Goal: Information Seeking & Learning: Understand process/instructions

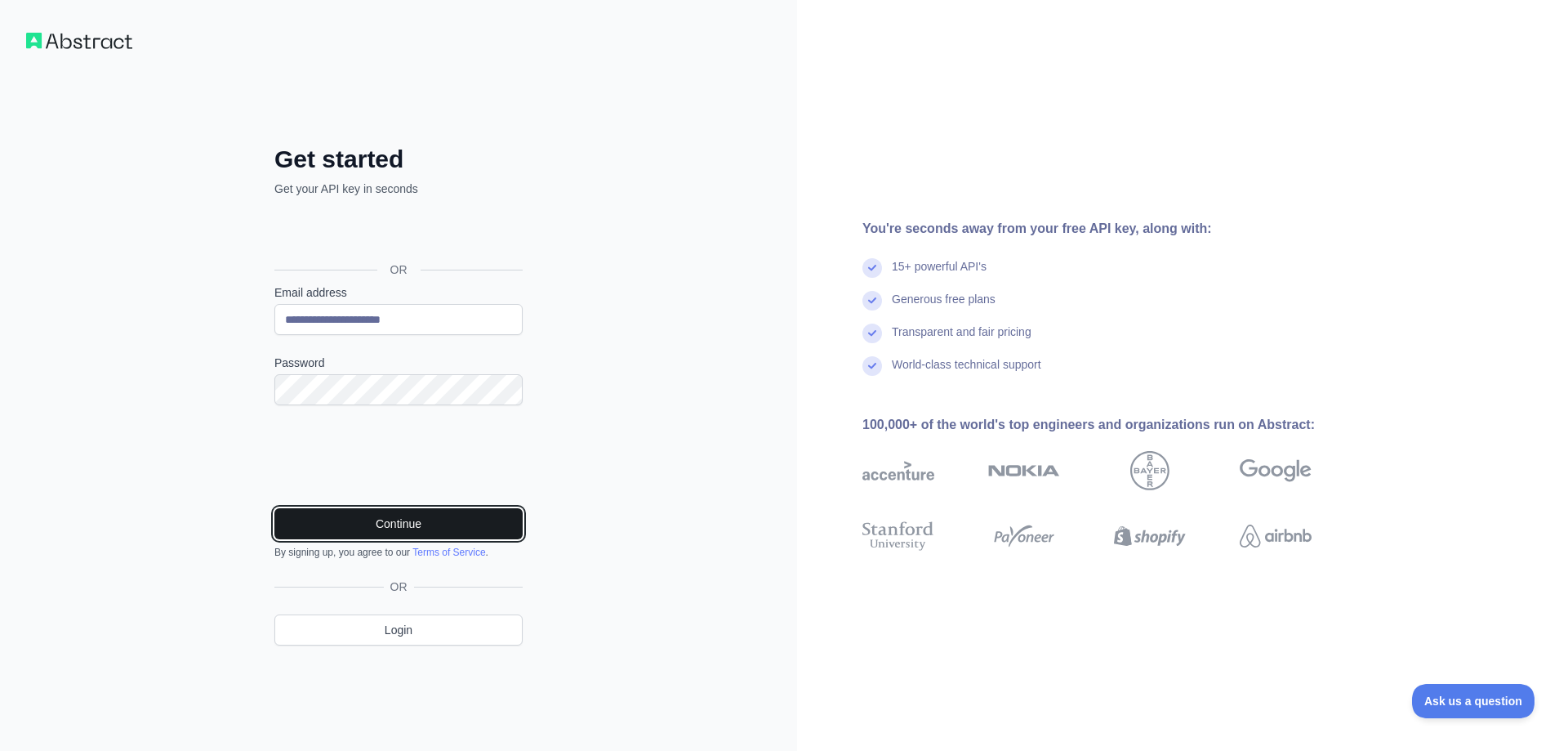
click at [477, 512] on button "Continue" at bounding box center [398, 524] width 249 height 31
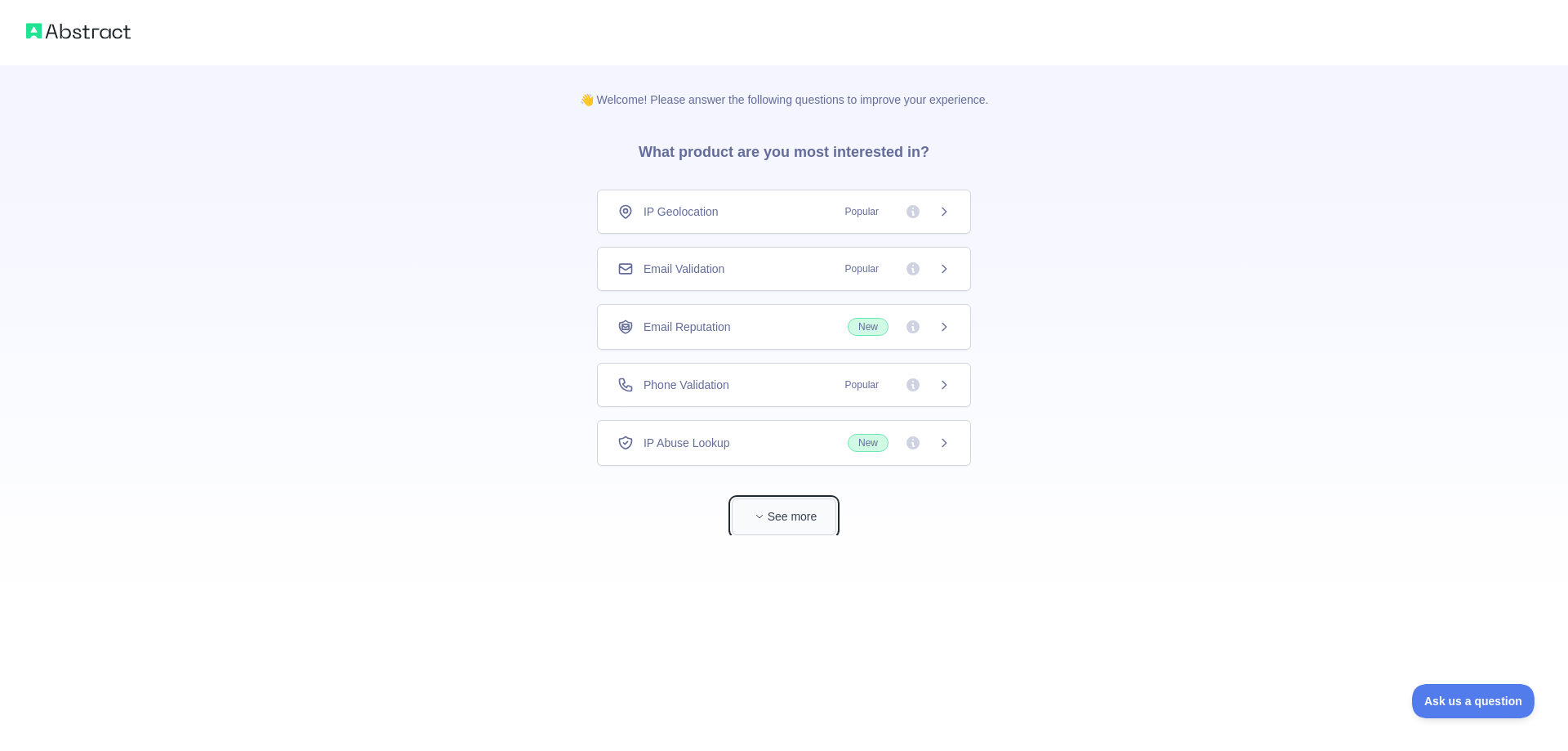
click at [756, 519] on icon "button" at bounding box center [760, 516] width 10 height 10
click at [756, 519] on div "Holidays Data" at bounding box center [777, 501] width 374 height 44
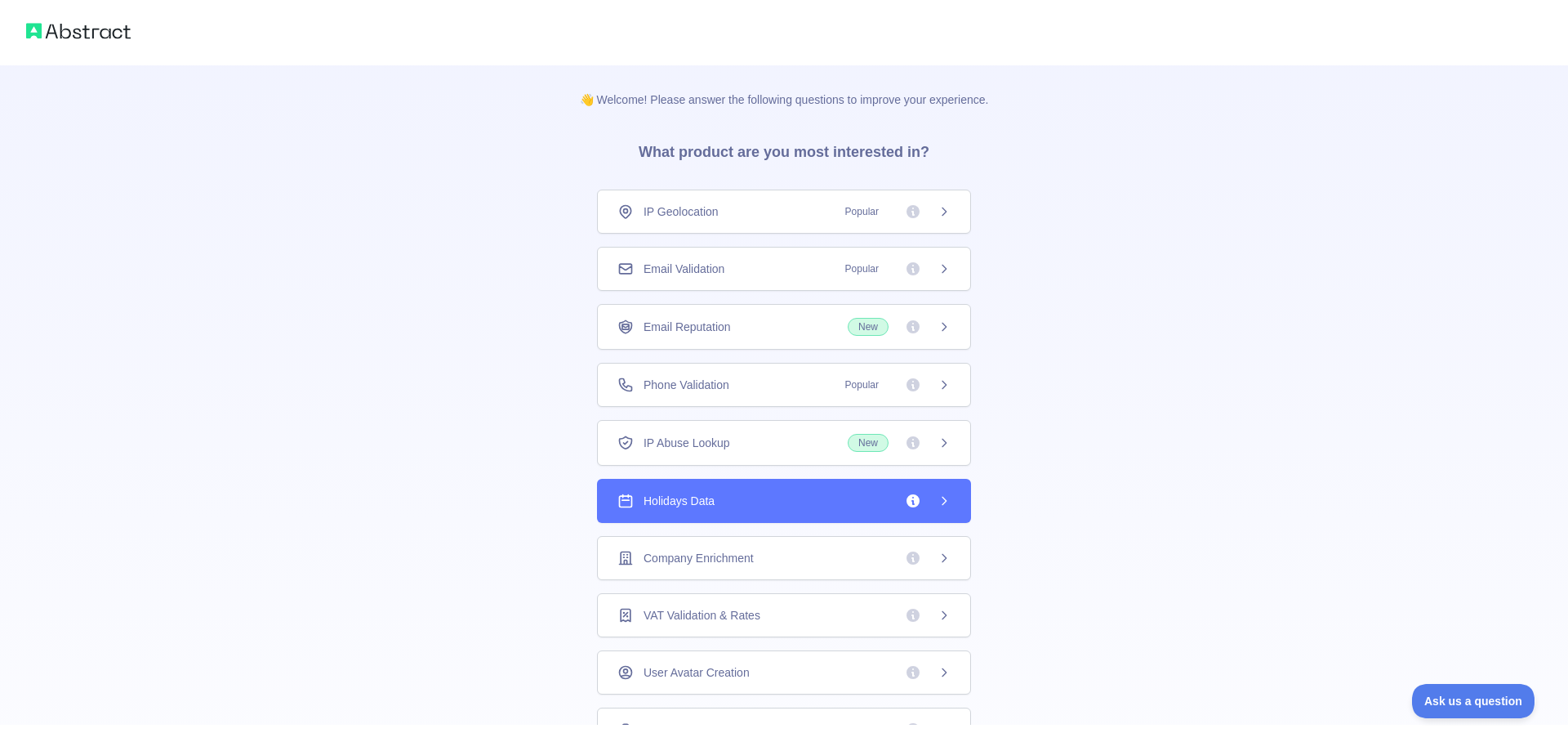
click at [756, 519] on div "👋 Welcome! Please answer the following questions to improve your experience. Wh…" at bounding box center [784, 376] width 1568 height 751
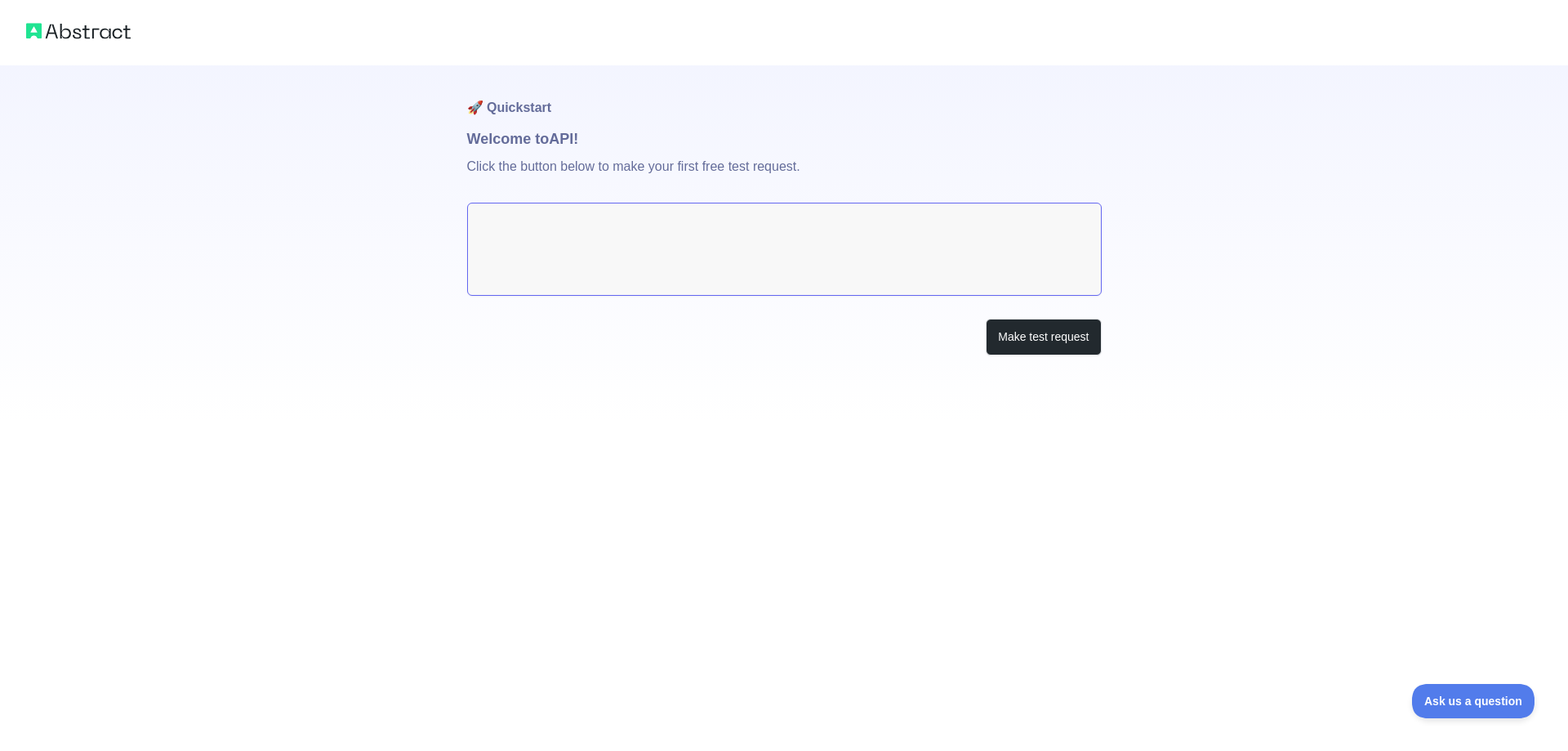
click at [868, 250] on textarea at bounding box center [784, 249] width 635 height 93
click at [1021, 329] on button "Make test request" at bounding box center [1044, 337] width 115 height 37
click at [798, 190] on p "Click the button below to make your first free test request." at bounding box center [784, 176] width 635 height 52
click at [784, 219] on textarea at bounding box center [784, 249] width 635 height 93
click at [1005, 312] on div "🚀 Quickstart Welcome to API! Click the button below to make your first free tes…" at bounding box center [784, 243] width 635 height 356
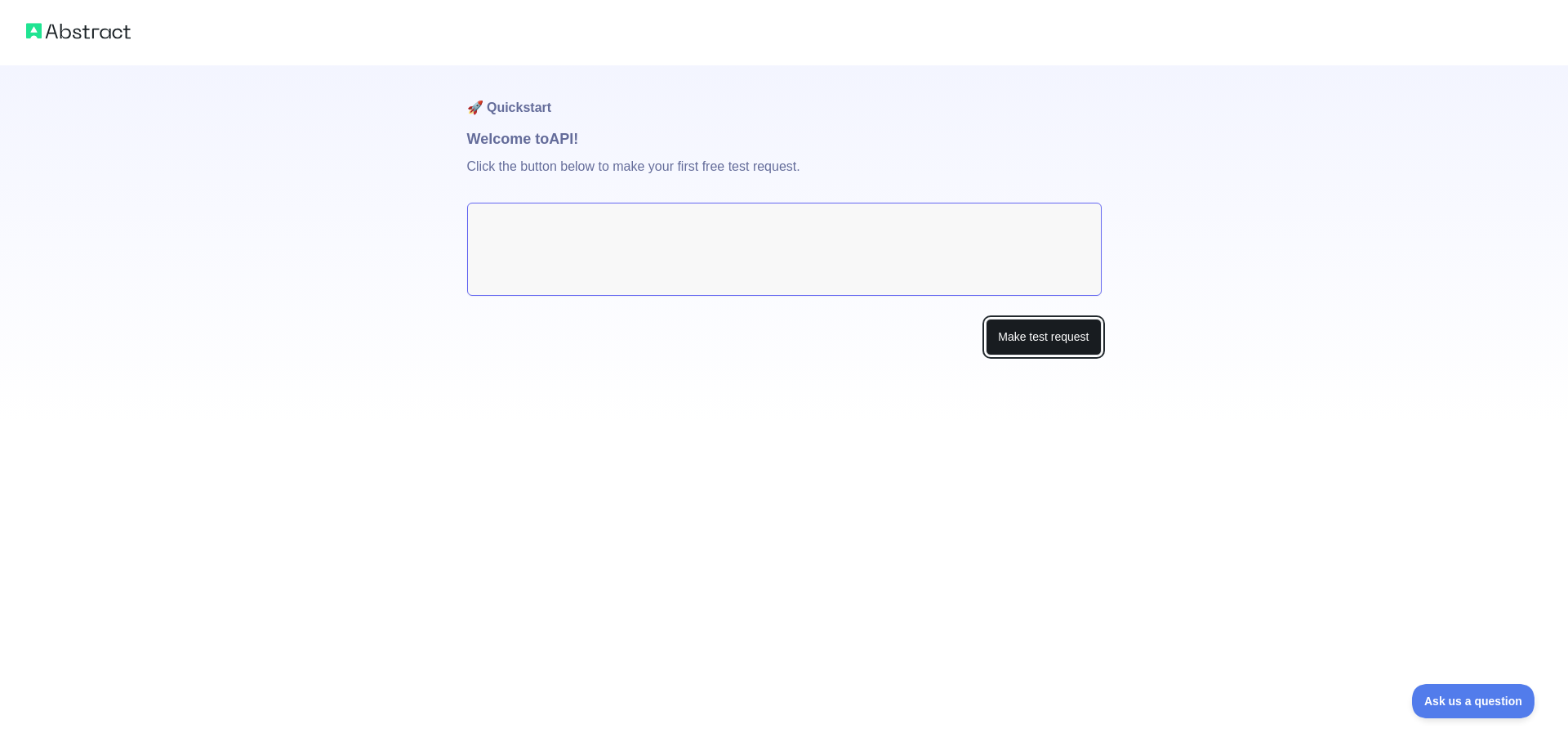
click at [1009, 319] on button "Make test request" at bounding box center [1044, 337] width 115 height 37
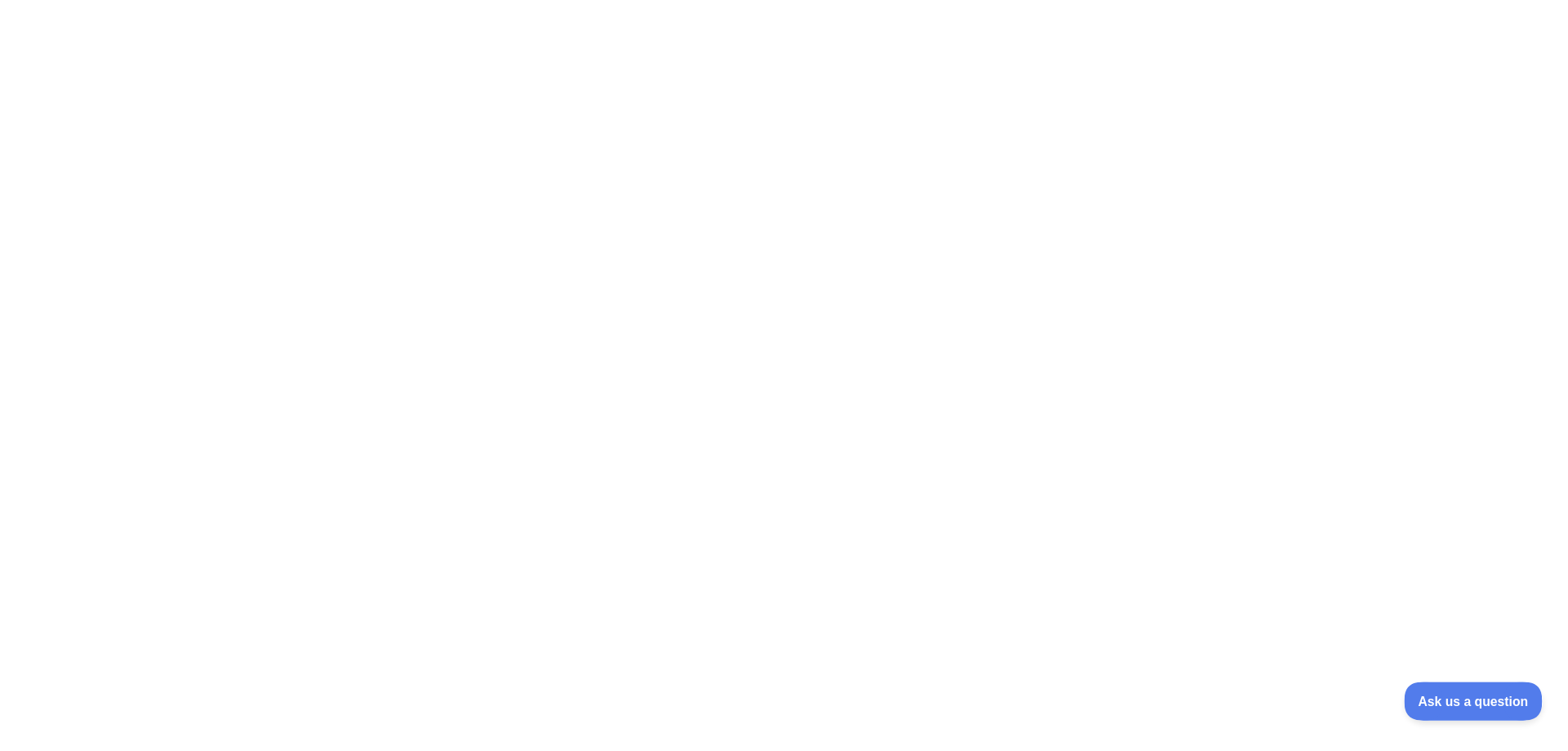
click at [1478, 688] on button "Ask us a question" at bounding box center [1465, 698] width 123 height 35
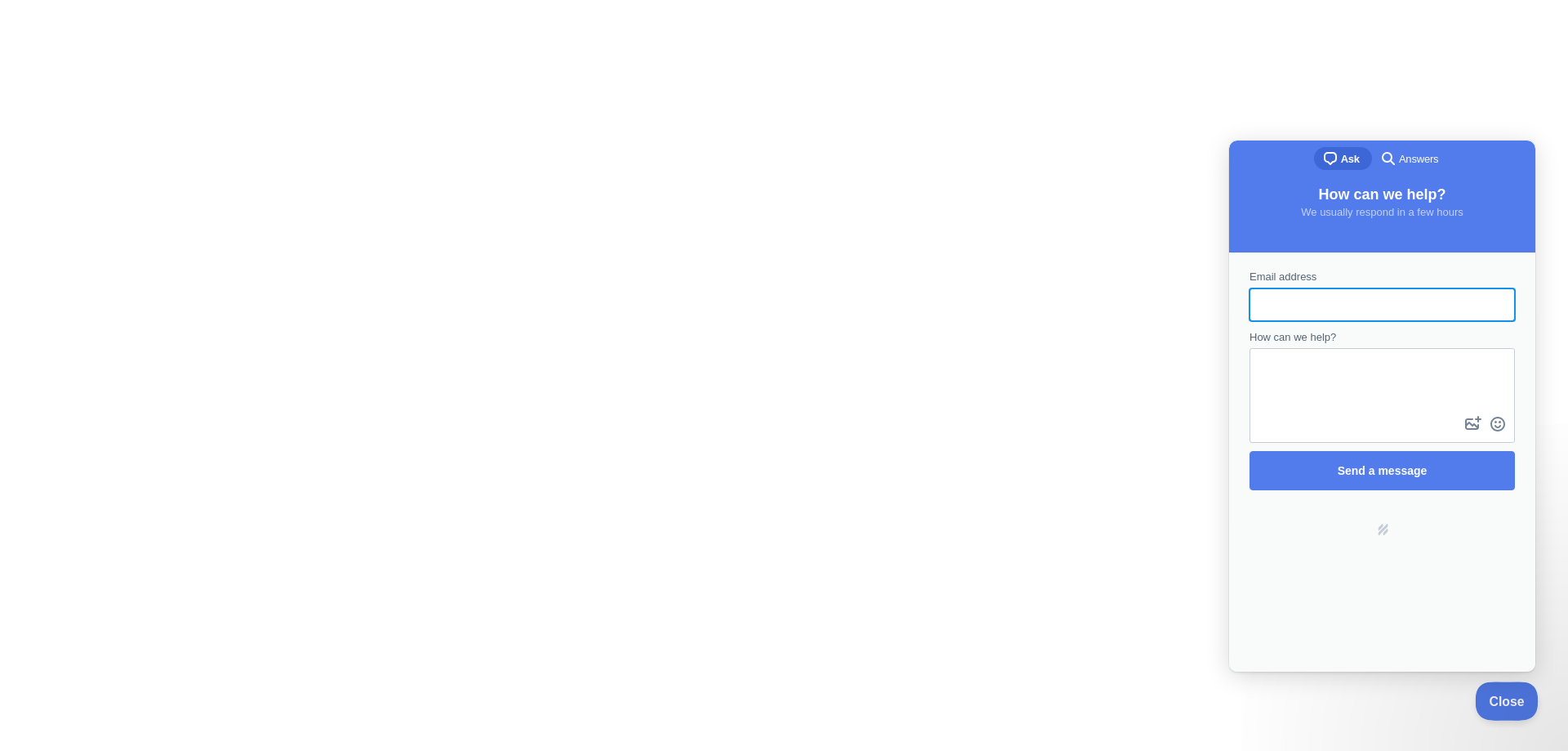
click at [1490, 693] on span "Close" at bounding box center [1502, 698] width 55 height 12
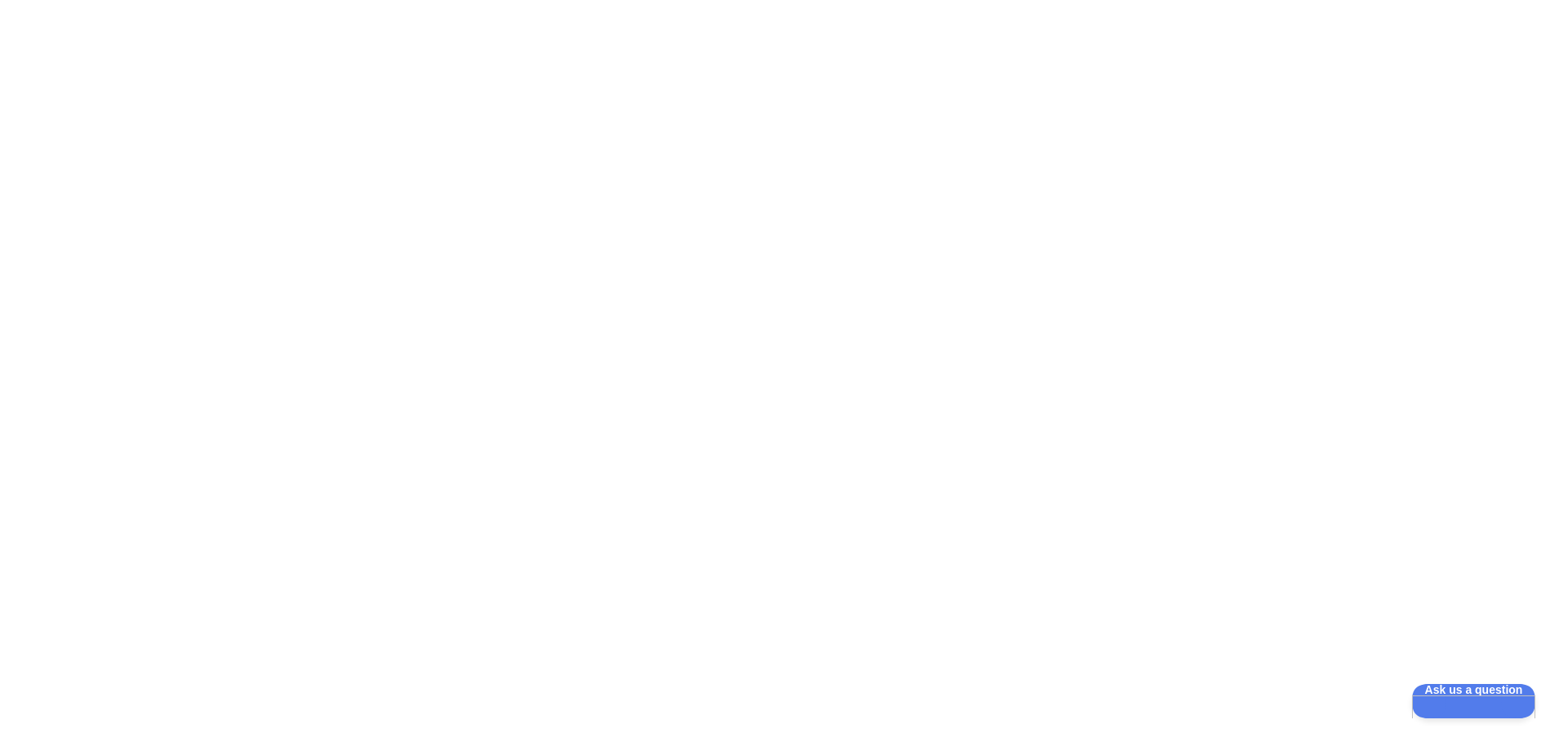
click at [399, 207] on div at bounding box center [784, 376] width 1568 height 751
click at [1142, 389] on div at bounding box center [784, 376] width 1568 height 751
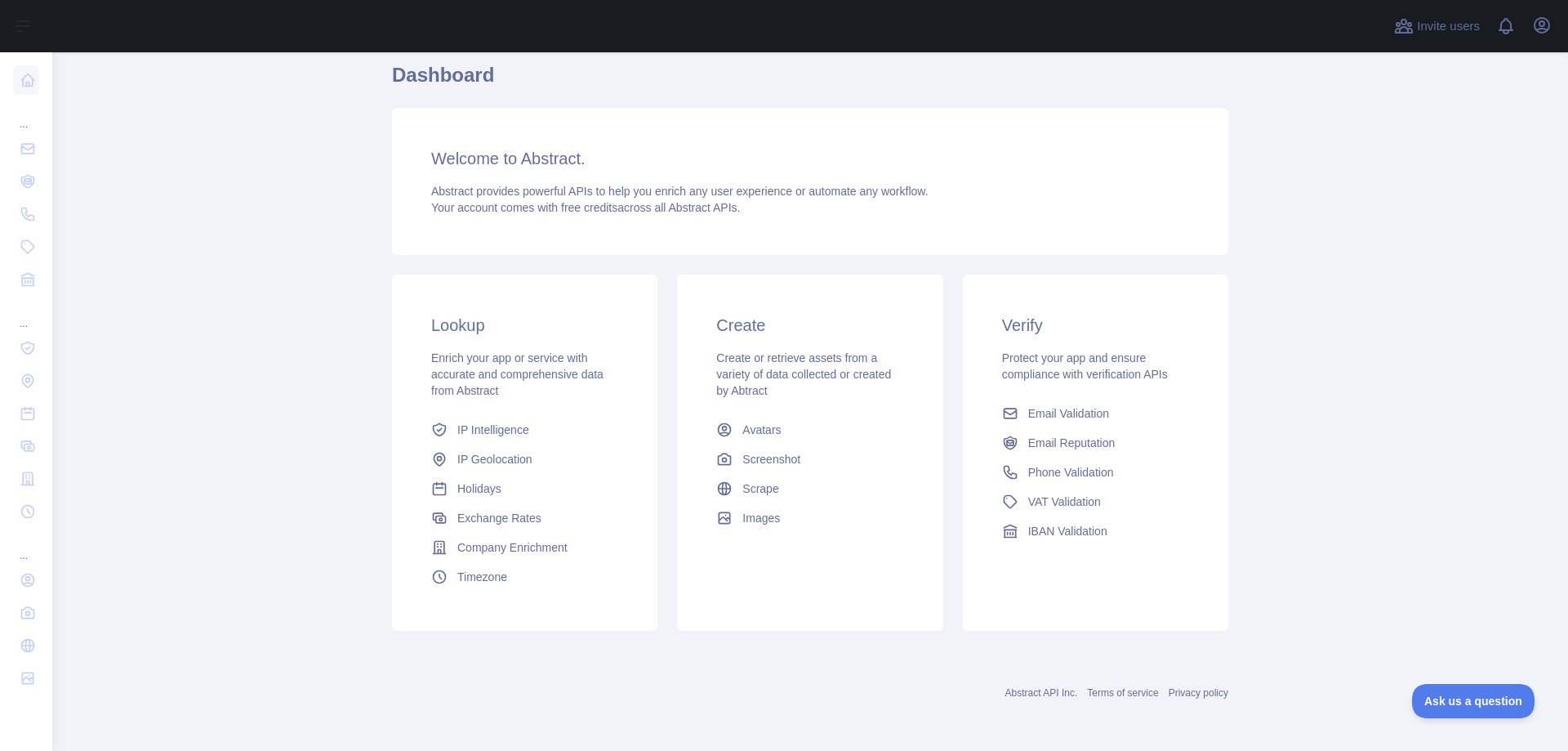
scroll to position [63, 0]
drag, startPoint x: 957, startPoint y: 414, endPoint x: 1049, endPoint y: 556, distance: 169.2
click at [1049, 556] on div "Verify Protect your app and ensure compliance with verification APIs Email Vali…" at bounding box center [1096, 428] width 265 height 310
click at [1049, 532] on span "IBAN Validation" at bounding box center [1068, 530] width 79 height 16
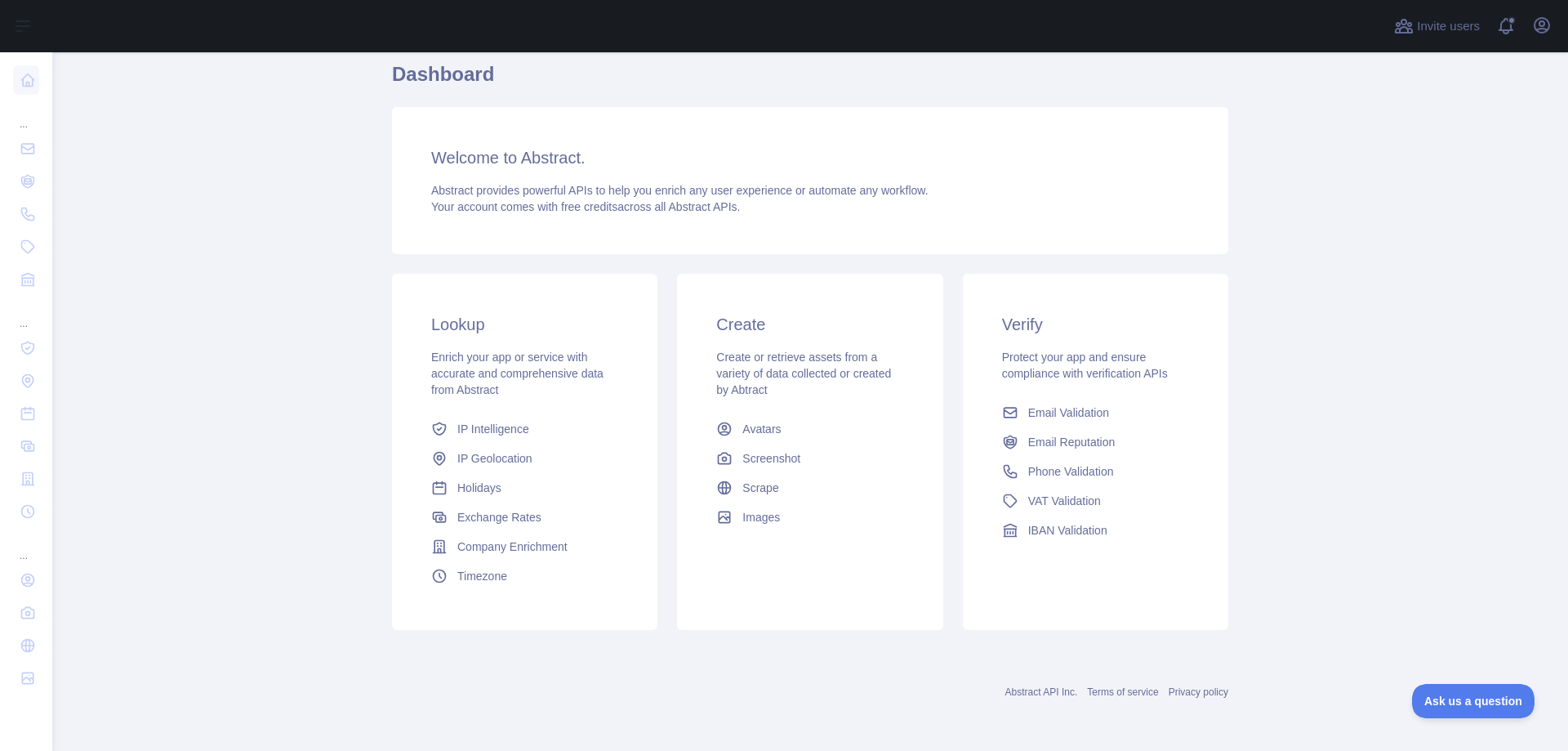
drag, startPoint x: 1412, startPoint y: 1, endPoint x: 1259, endPoint y: 124, distance: 196.3
click at [1259, 124] on main "Dashboard Welcome to Abstract. Abstract provides powerful APIs to help you enri…" at bounding box center [809, 401] width 1515 height 698
drag, startPoint x: 691, startPoint y: 0, endPoint x: 544, endPoint y: 105, distance: 180.6
click at [544, 105] on div "Dashboard Welcome to Abstract. Abstract provides powerful APIs to help you enri…" at bounding box center [810, 350] width 836 height 578
click at [1180, 203] on div "Abstract provides powerful APIs to help you enrich any user experience or autom…" at bounding box center [810, 198] width 758 height 33
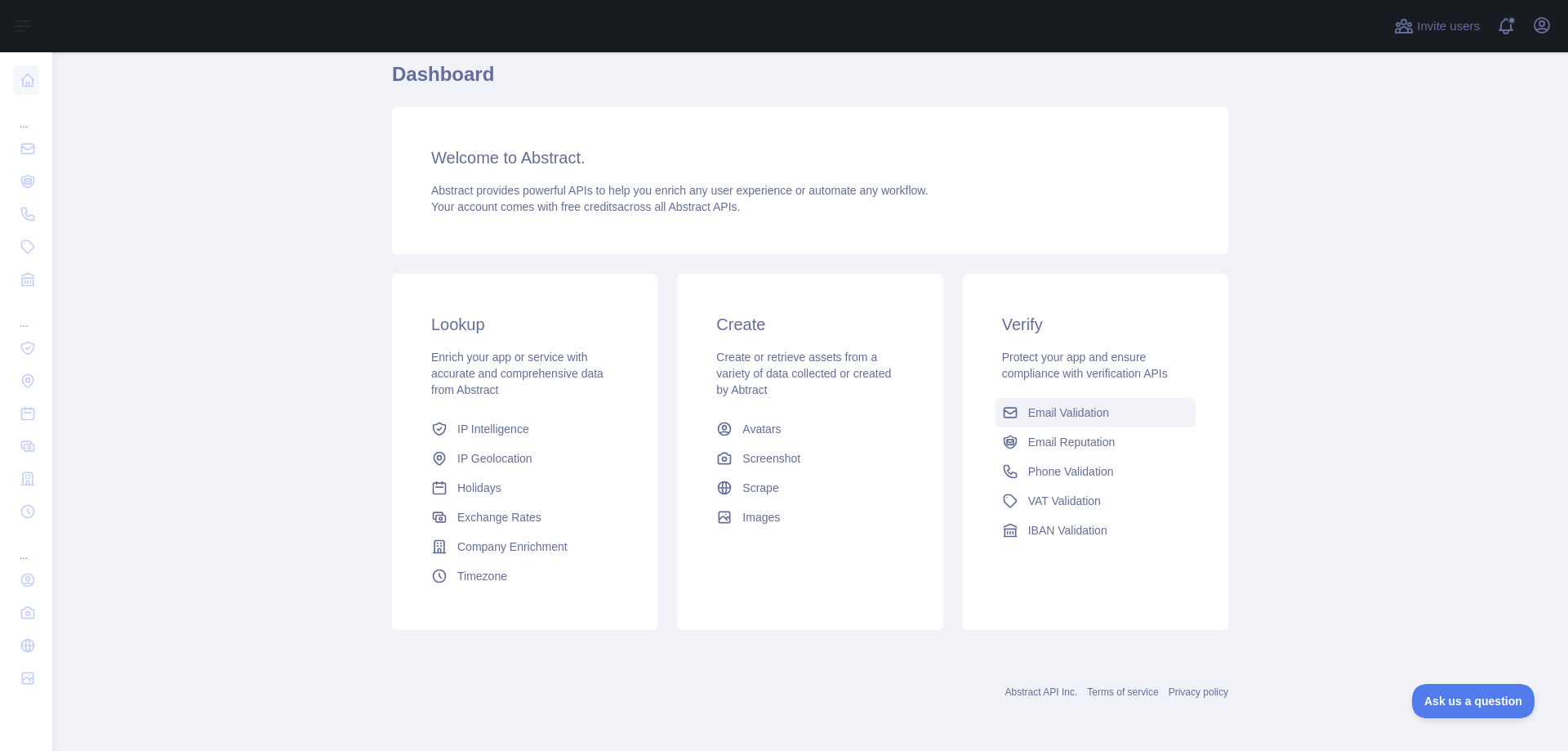
click at [1072, 410] on span "Email Validation" at bounding box center [1068, 413] width 81 height 16
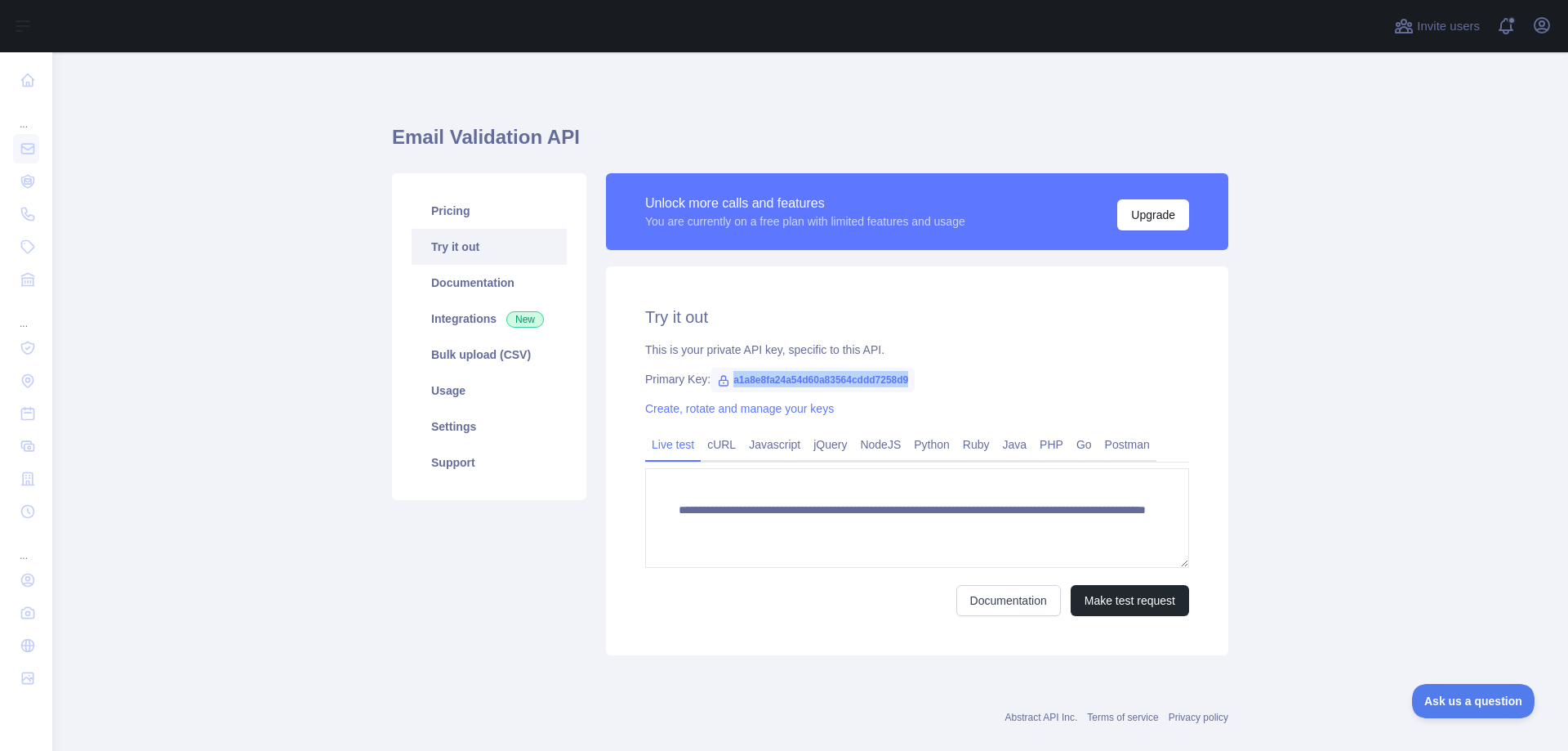
drag, startPoint x: 723, startPoint y: 381, endPoint x: 909, endPoint y: 374, distance: 186.1
click at [909, 374] on div "Primary Key: a1a8e8fa24a54d60a83564cddd7258d9" at bounding box center [917, 379] width 544 height 16
copy span "a1a8e8fa24a54d60a83564cddd7258d9"
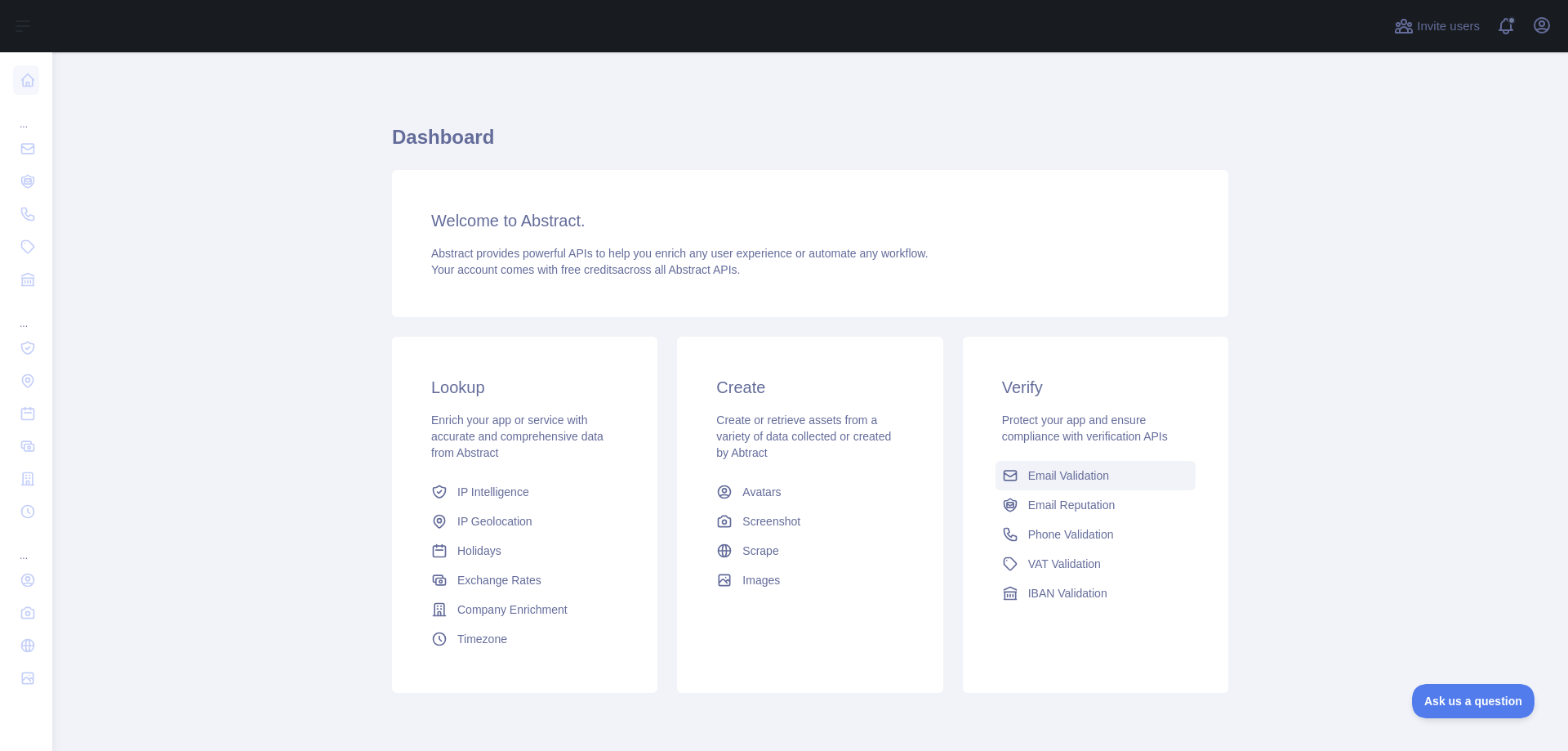
click at [1046, 462] on link "Email Validation" at bounding box center [1095, 476] width 200 height 30
click at [1054, 495] on link "Email Reputation" at bounding box center [1095, 505] width 200 height 30
click at [1053, 532] on span "Phone Validation" at bounding box center [1071, 534] width 86 height 16
click at [1051, 567] on span "VAT Validation" at bounding box center [1064, 564] width 72 height 16
click at [1046, 592] on span "IBAN Validation" at bounding box center [1068, 593] width 79 height 16
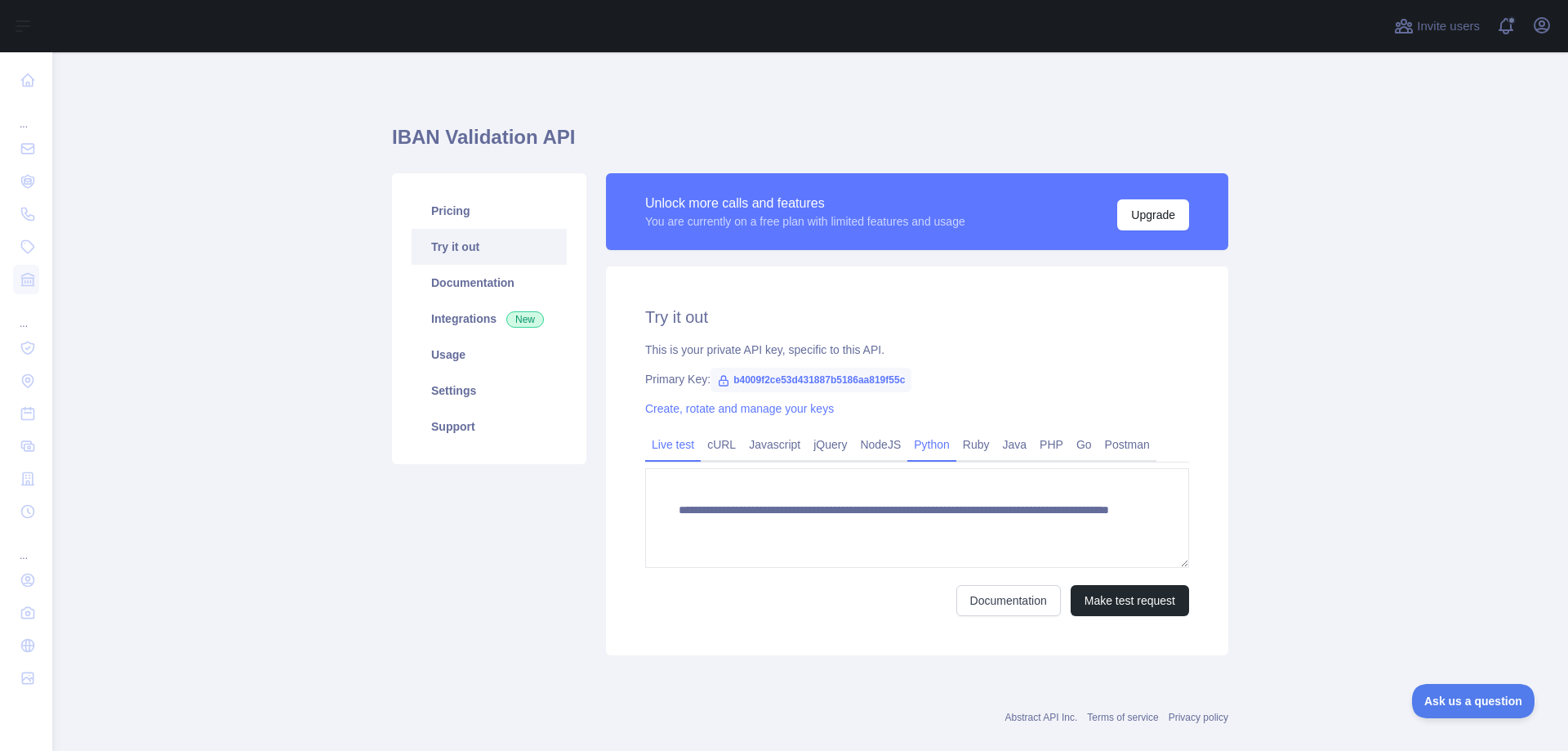
click at [907, 443] on link "Python" at bounding box center [932, 445] width 49 height 26
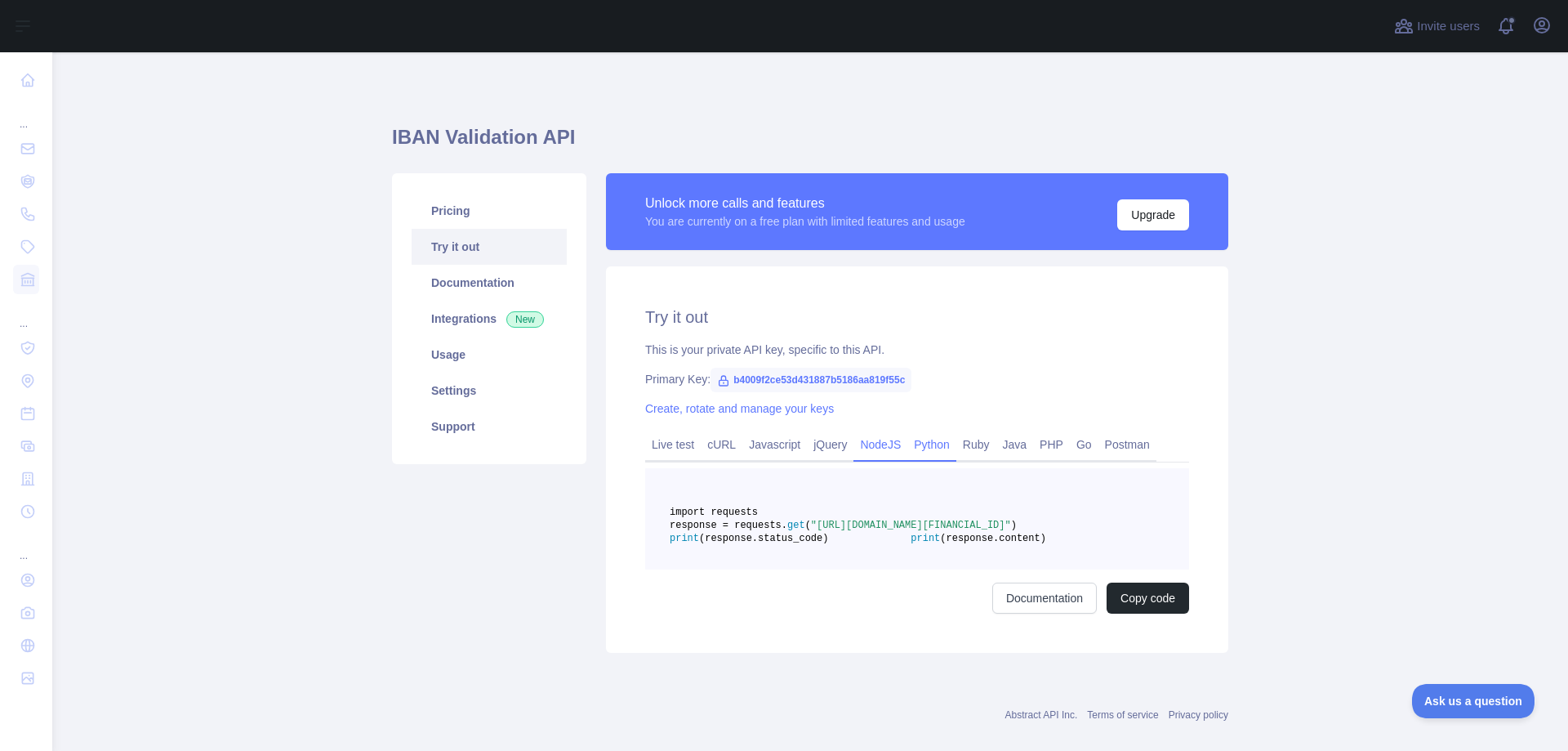
click at [885, 458] on link "NodeJS" at bounding box center [880, 445] width 54 height 26
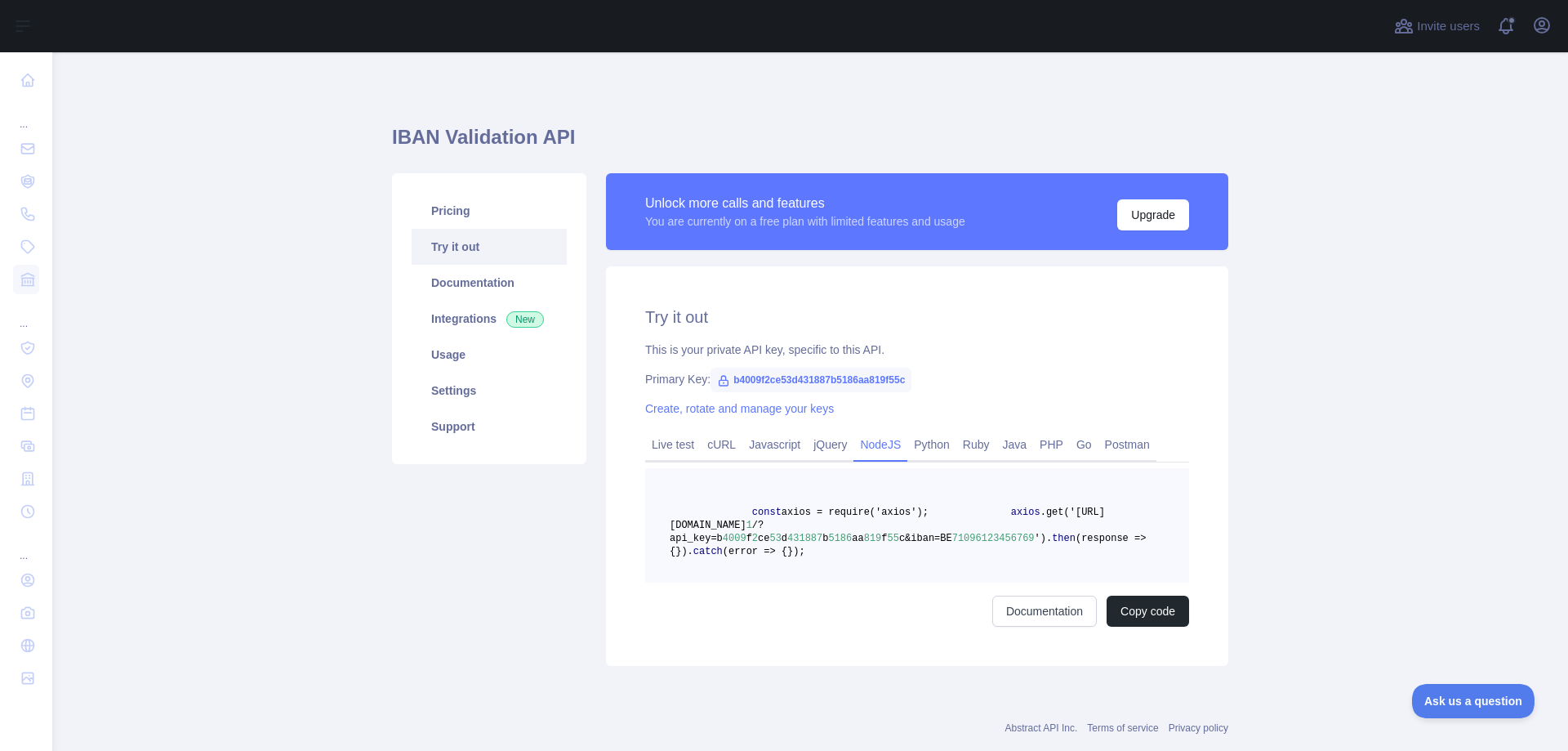
click at [854, 458] on link "NodeJS" at bounding box center [880, 445] width 54 height 26
click at [817, 448] on link "jQuery" at bounding box center [830, 445] width 47 height 26
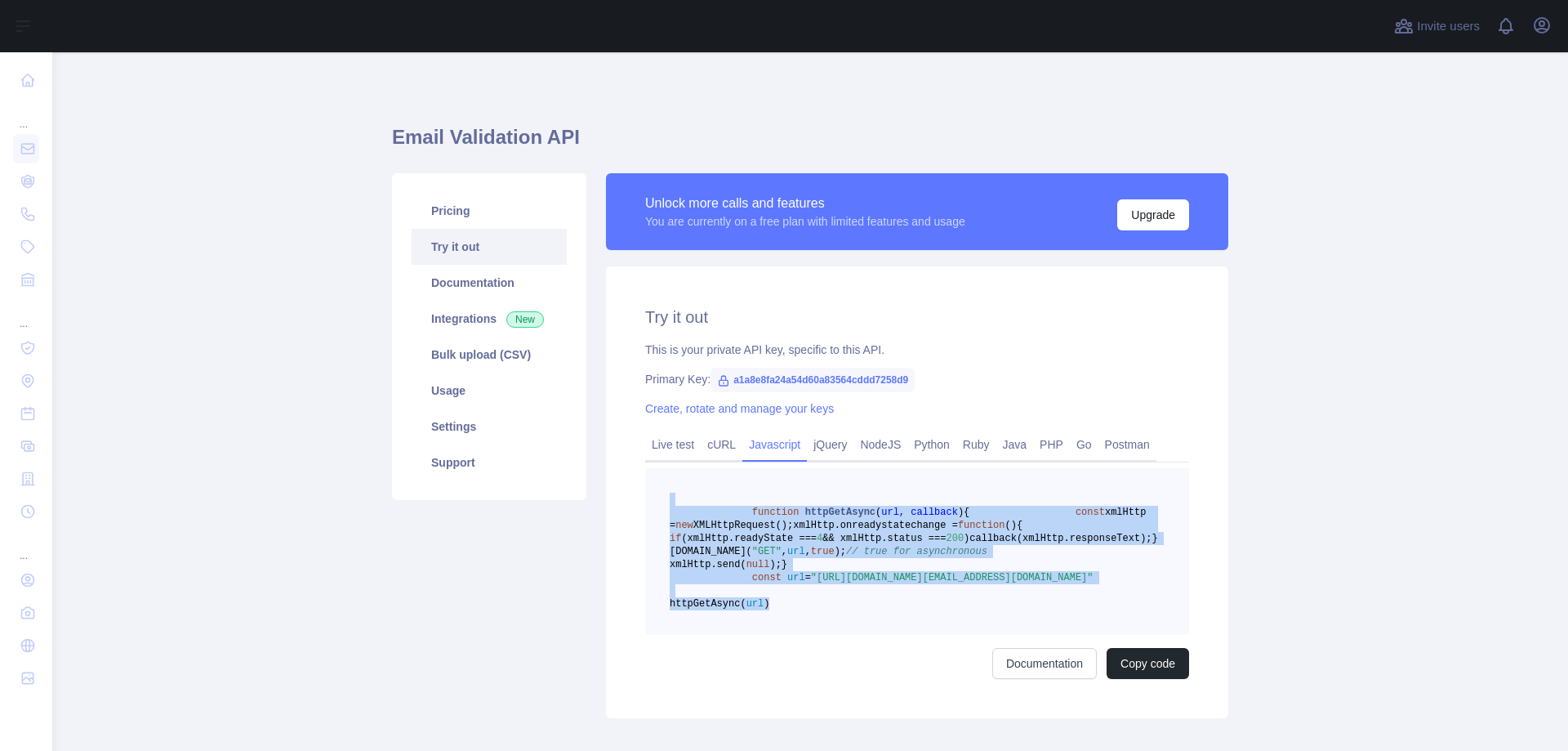
drag, startPoint x: 831, startPoint y: 685, endPoint x: 665, endPoint y: 492, distance: 254.6
click at [665, 492] on pre "function httpGetAsync ( url, callback ) { const xmlHttp = new XMLHttpRequest();…" at bounding box center [917, 552] width 544 height 166
copy code "function httpGetAsync ( url, callback ) { const xmlHttp = new XMLHttpRequest();…"
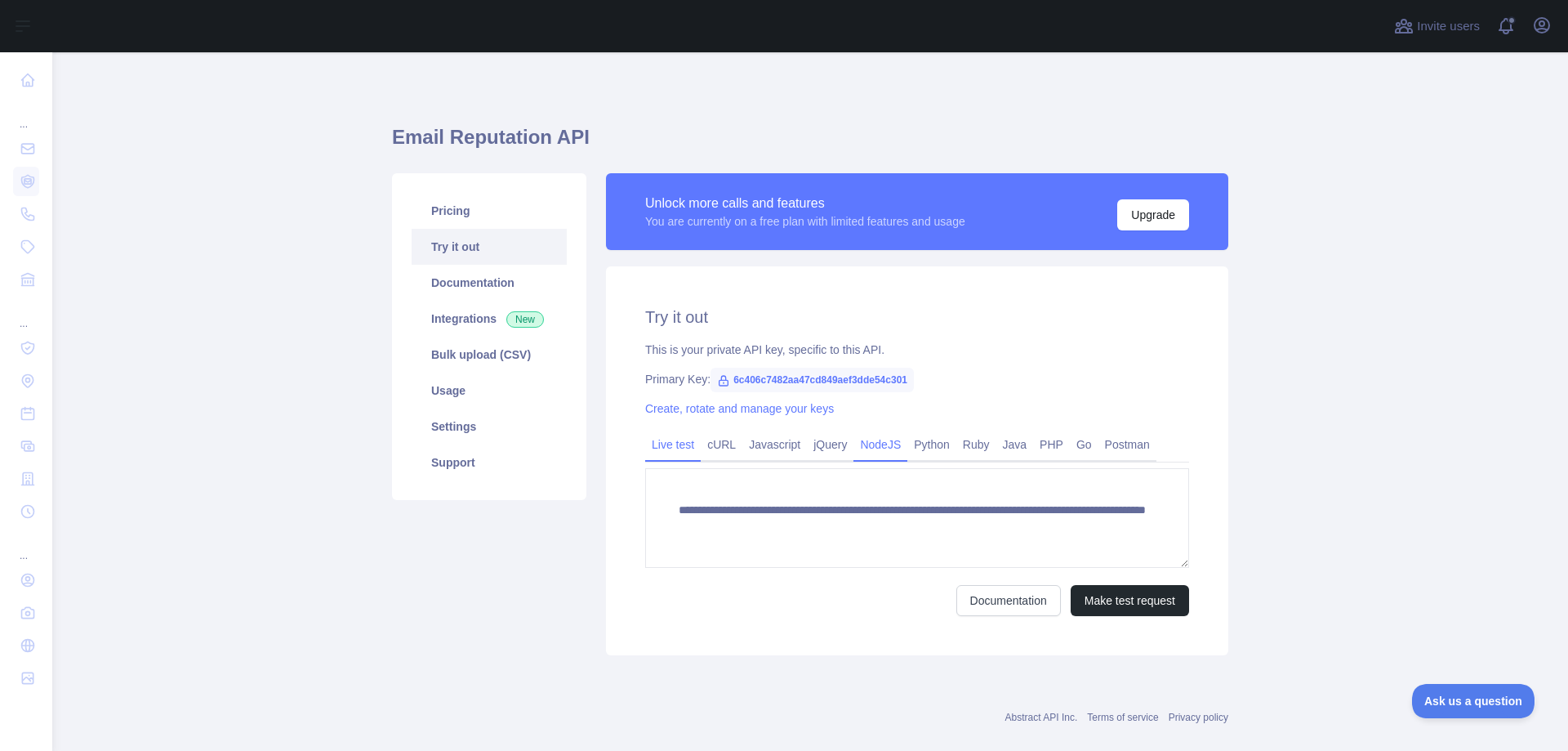
click at [858, 450] on link "NodeJS" at bounding box center [880, 445] width 54 height 26
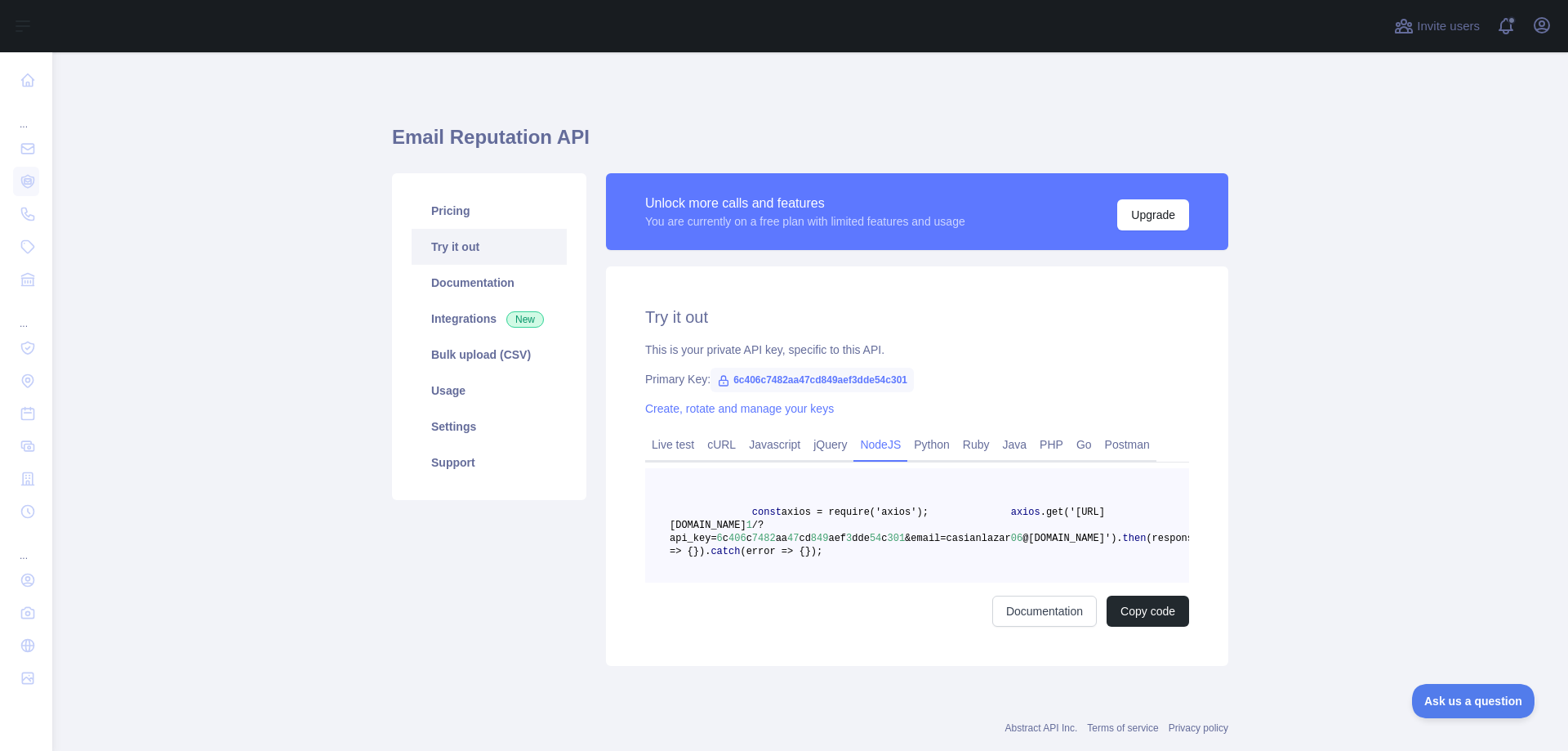
drag, startPoint x: 884, startPoint y: 586, endPoint x: 642, endPoint y: 508, distance: 254.3
click at [645, 508] on pre "const axios = require('axios'); axios .get('https://emailreputation.abstractapi…" at bounding box center [917, 525] width 544 height 114
copy code "const axios = require('axios'); axios .get('https://emailreputation.abstractapi…"
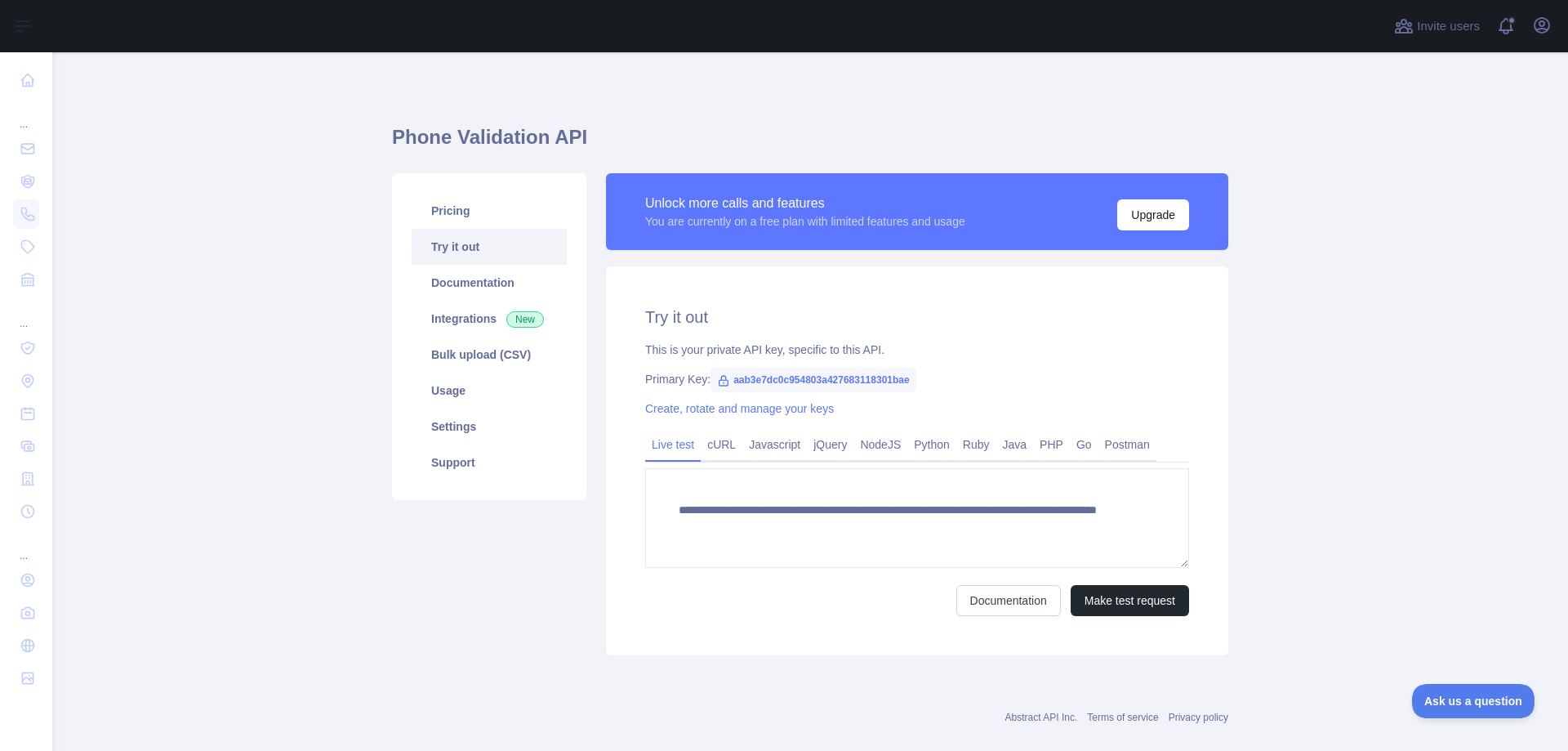
click at [863, 450] on link "NodeJS" at bounding box center [880, 445] width 54 height 26
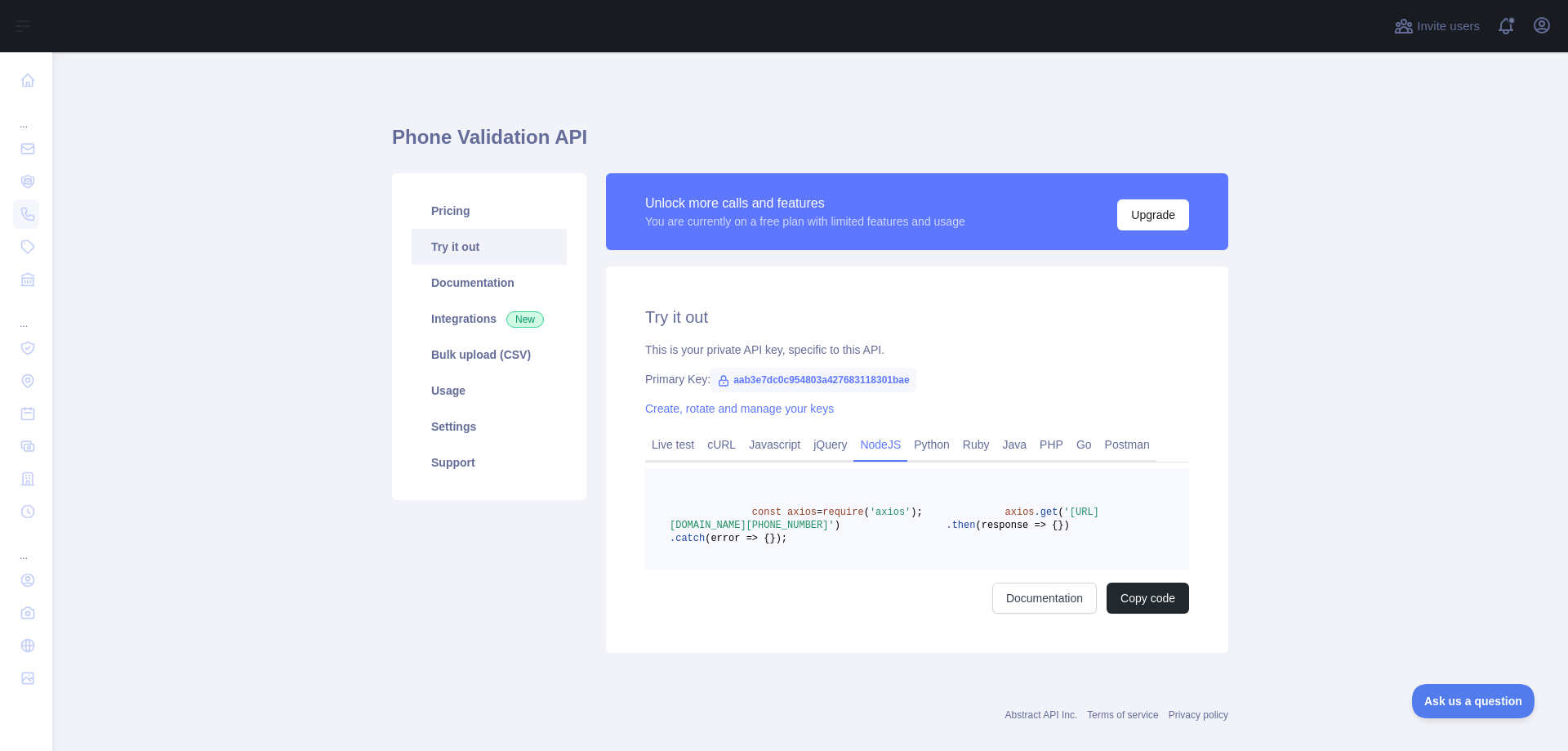
drag, startPoint x: 900, startPoint y: 585, endPoint x: 635, endPoint y: 533, distance: 270.1
click at [626, 495] on div "Try it out This is your private API key, specific to this API. Primary Key: aab…" at bounding box center [917, 459] width 622 height 386
copy code "const axios = require ( 'axios' ); axios .get ( 'https://phonevalidation.abstra…"
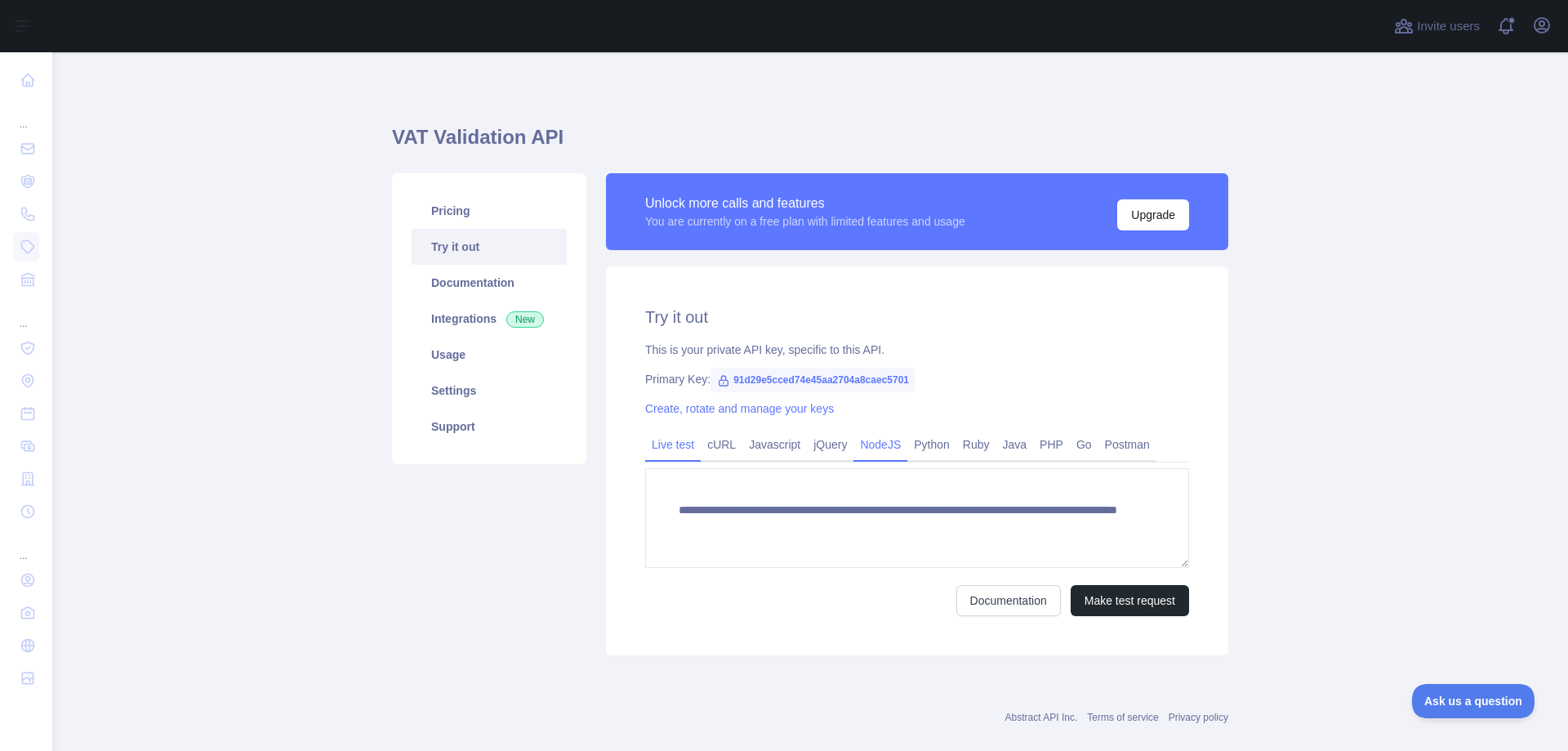
click at [871, 449] on link "NodeJS" at bounding box center [880, 445] width 54 height 26
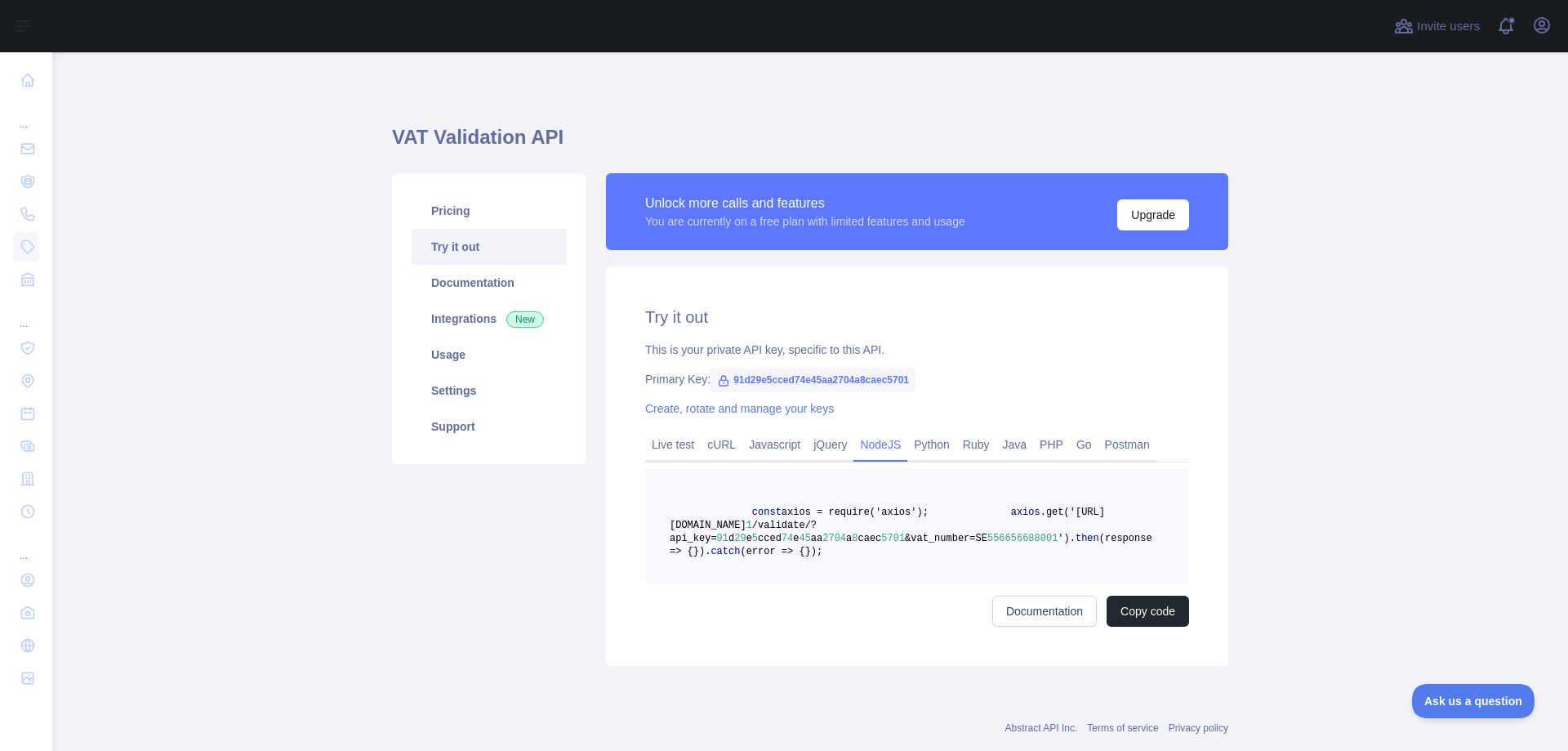
drag, startPoint x: 910, startPoint y: 594, endPoint x: 625, endPoint y: 497, distance: 301.1
click at [625, 497] on div "Try it out This is your private API key, specific to this API. Primary Key: 91d…" at bounding box center [917, 465] width 622 height 399
copy code "const axios = require('axios'); axios .get('[URL][DOMAIN_NAME] 1 /validate/?api…"
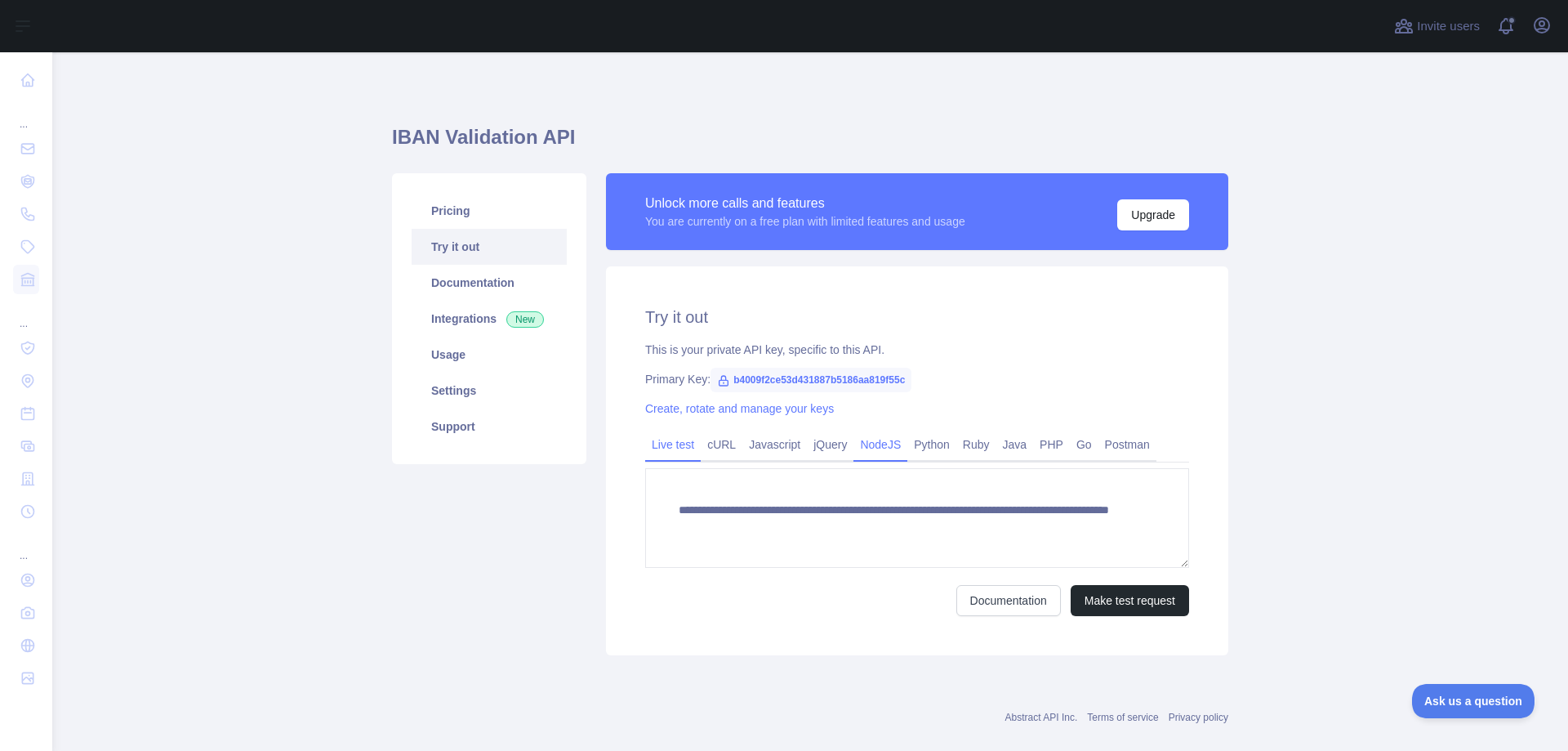
click at [864, 443] on link "NodeJS" at bounding box center [880, 445] width 54 height 26
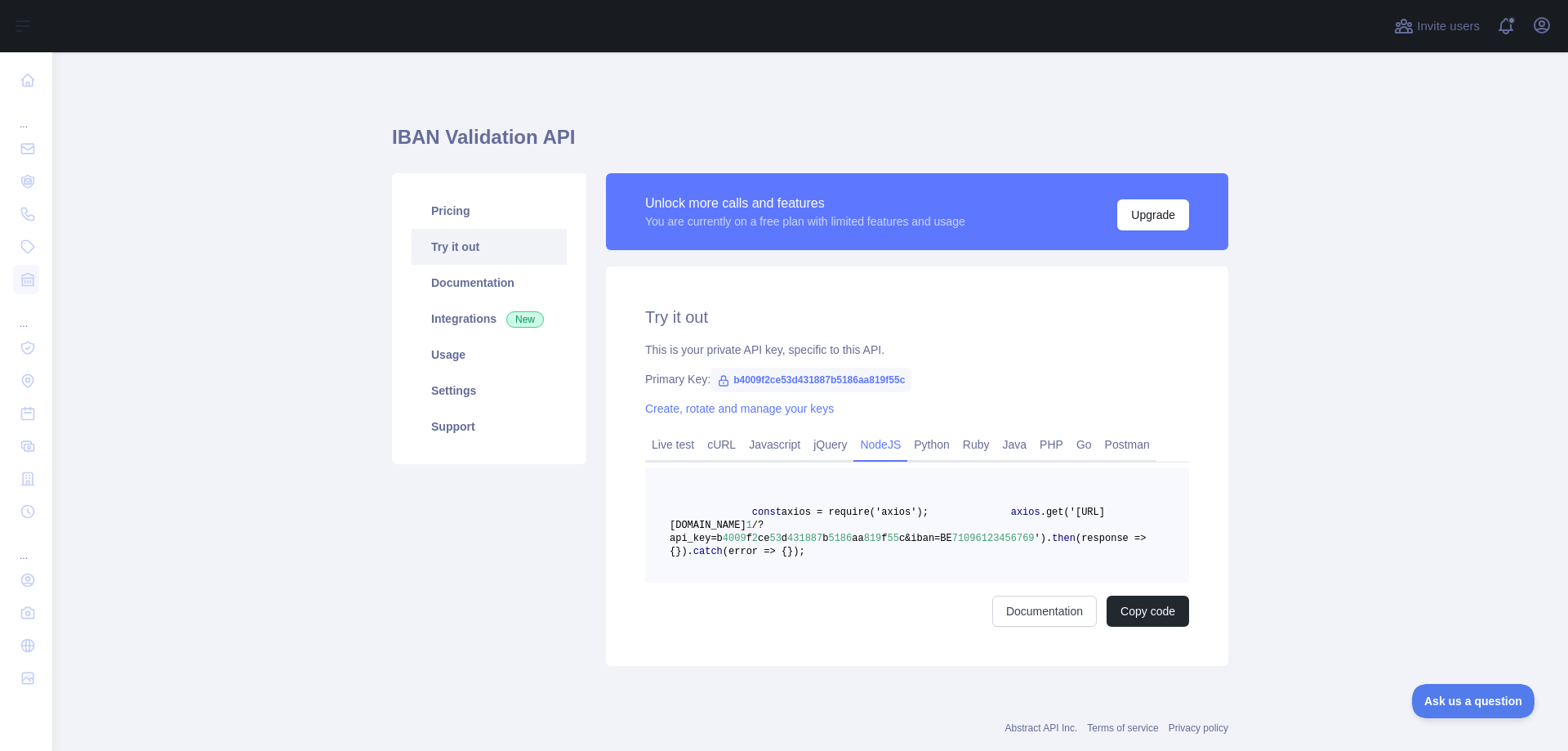
drag, startPoint x: 973, startPoint y: 588, endPoint x: 644, endPoint y: 506, distance: 339.1
click at [645, 506] on pre "const axios = require('axios'); axios .get('https://ibanvalidation.abstractapi.…" at bounding box center [917, 525] width 544 height 114
copy code "const axios = require('axios'); axios .get('https://ibanvalidation.abstractapi.…"
